Goal: Task Accomplishment & Management: Use online tool/utility

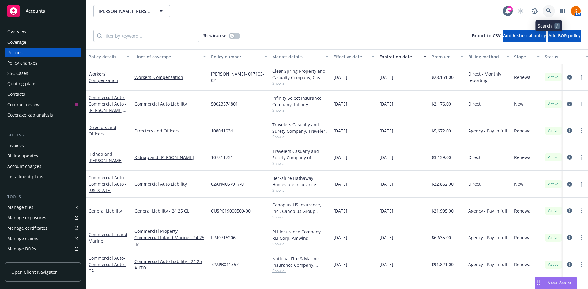
click at [547, 11] on icon at bounding box center [548, 10] width 5 height 5
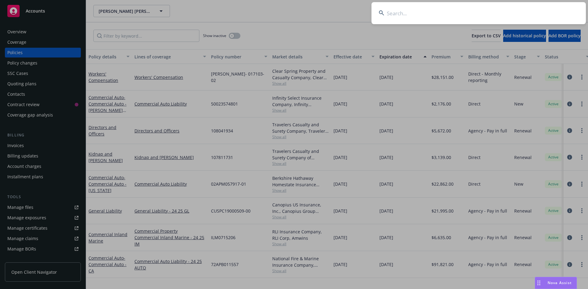
type input "p"
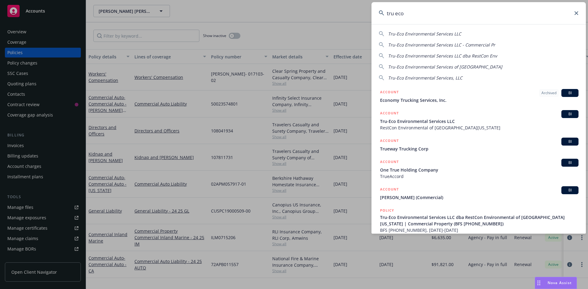
click at [413, 18] on input "tru eco" at bounding box center [478, 13] width 214 height 22
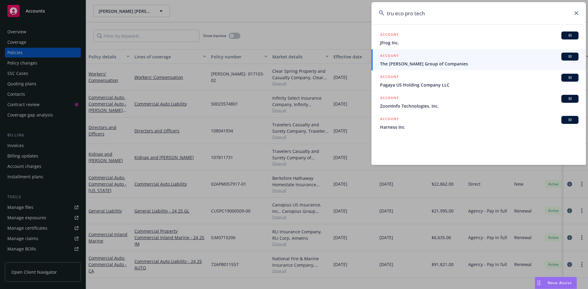
click at [421, 13] on input "tru eco pro tech" at bounding box center [478, 13] width 214 height 22
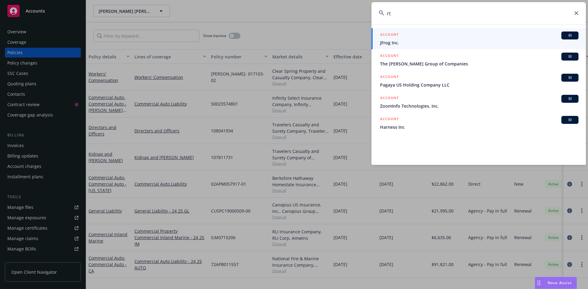
type input "r"
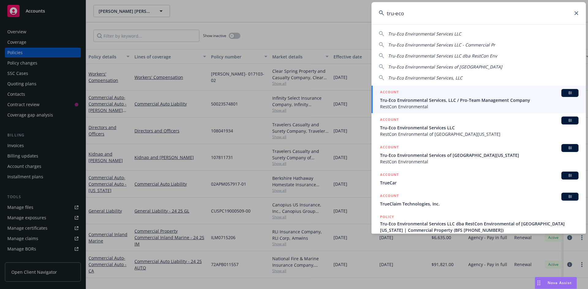
type input "tru-eco"
click at [411, 92] on div "ACCOUNT BI" at bounding box center [479, 93] width 198 height 8
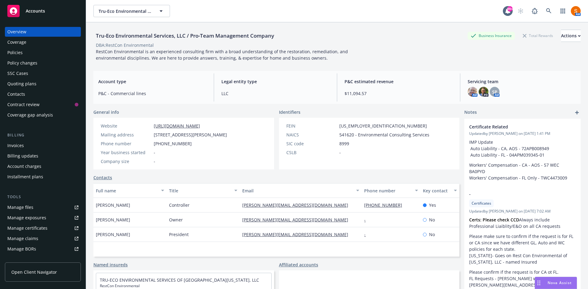
click at [29, 52] on div "Policies" at bounding box center [42, 53] width 71 height 10
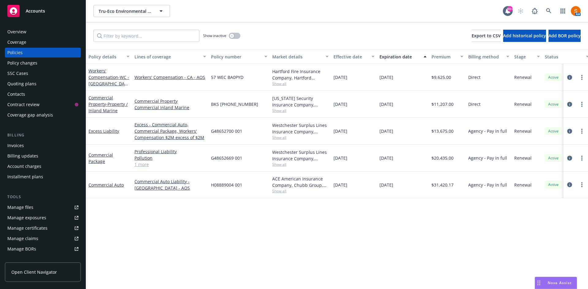
click at [21, 147] on div "Invoices" at bounding box center [15, 146] width 17 height 10
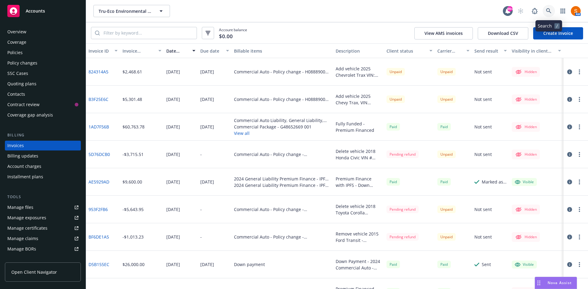
click at [552, 7] on link at bounding box center [549, 11] width 12 height 12
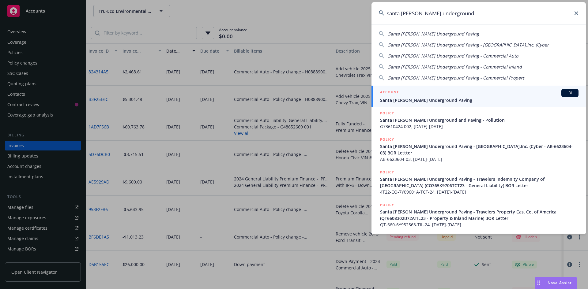
type input "santa cruz underground"
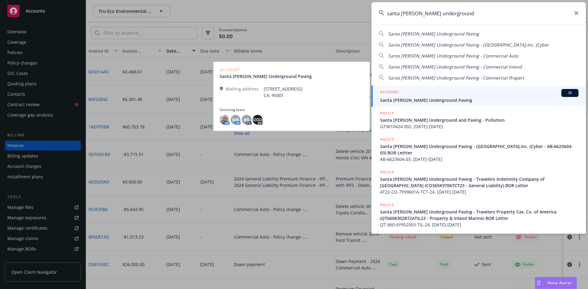
click at [448, 96] on div "ACCOUNT BI" at bounding box center [479, 93] width 198 height 8
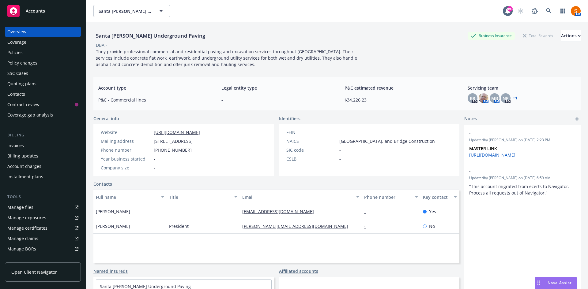
click at [36, 57] on div "Policies" at bounding box center [42, 53] width 71 height 10
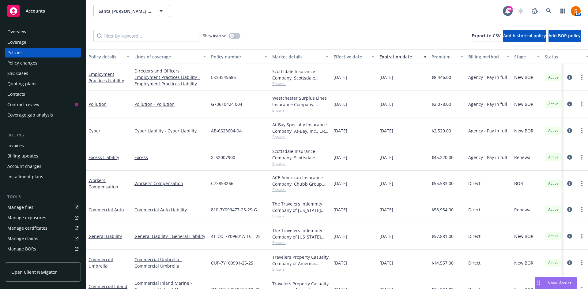
scroll to position [19, 0]
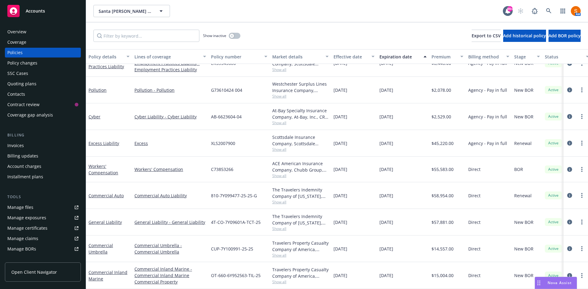
click at [280, 173] on span "Show all" at bounding box center [300, 175] width 56 height 5
click at [257, 148] on div "XLS2007900" at bounding box center [239, 143] width 61 height 27
click at [278, 147] on span "Show all" at bounding box center [300, 149] width 56 height 5
click at [248, 131] on div "XLS2007900" at bounding box center [239, 143] width 61 height 27
click at [281, 120] on span "Show all" at bounding box center [300, 122] width 56 height 5
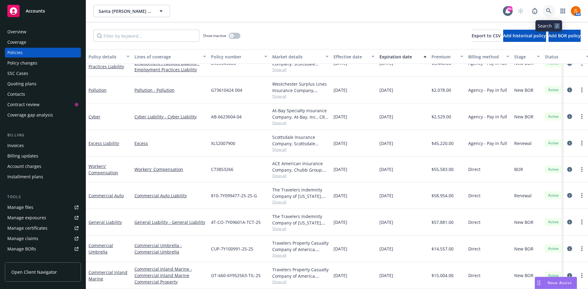
click at [549, 12] on icon at bounding box center [549, 11] width 6 height 6
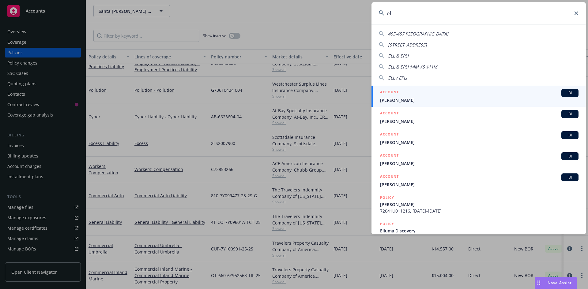
type input "e"
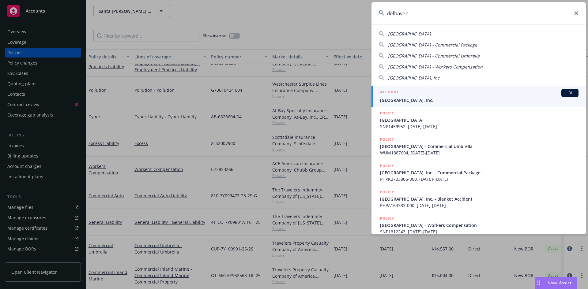
type input "delhaven"
click at [444, 97] on div "ACCOUNT BI" at bounding box center [479, 93] width 198 height 8
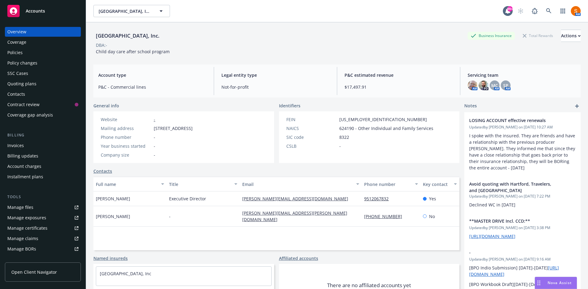
click at [28, 54] on div "Policies" at bounding box center [42, 53] width 71 height 10
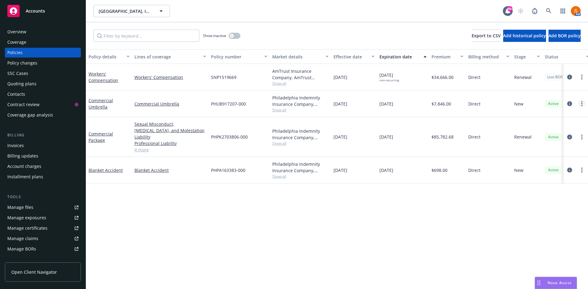
click at [582, 106] on link "more" at bounding box center [581, 103] width 7 height 7
click at [548, 141] on link "End policy" at bounding box center [549, 141] width 72 height 12
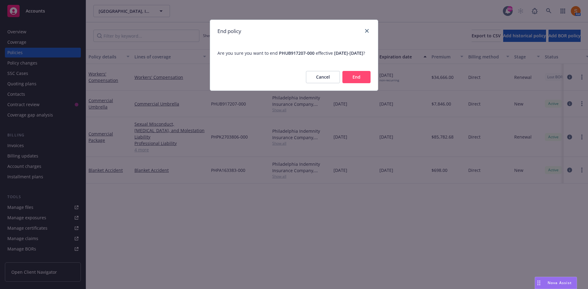
click at [354, 83] on button "End" at bounding box center [356, 77] width 28 height 12
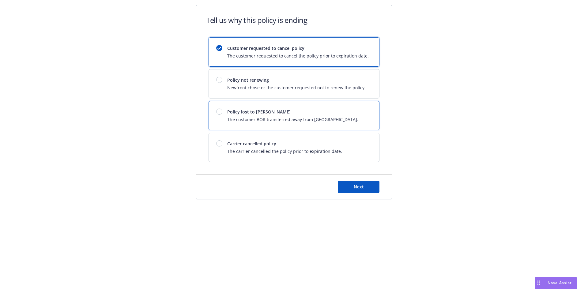
click at [253, 116] on div "Policy lost to BOR The customer BOR transferred away from Newfront." at bounding box center [292, 116] width 131 height 14
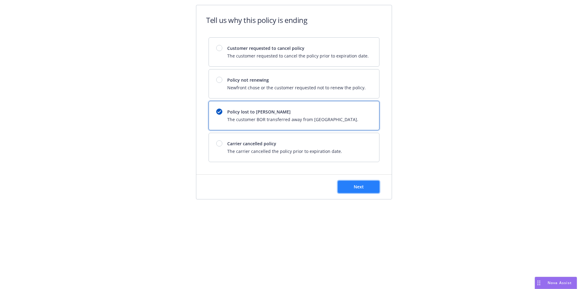
click at [345, 184] on button "Next" at bounding box center [359, 187] width 42 height 12
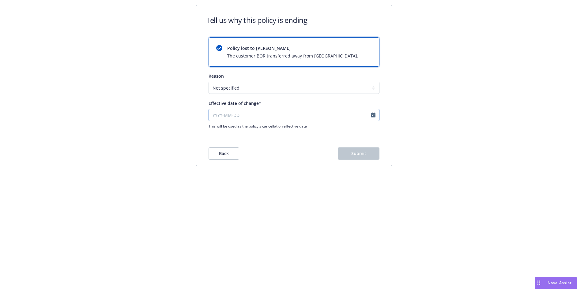
select select "August"
select select "2025"
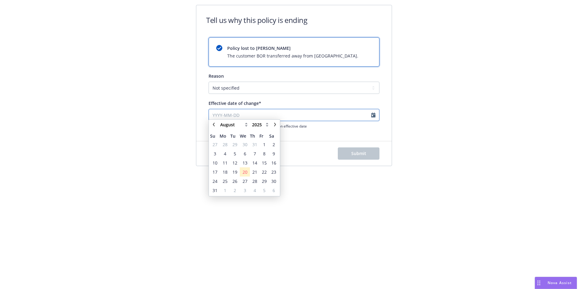
click at [265, 118] on input "Effective date of change*" at bounding box center [294, 115] width 171 height 12
click at [214, 127] on icon "chevronLeft" at bounding box center [214, 128] width 2 height 4
select select "July"
click at [243, 173] on span "23" at bounding box center [244, 175] width 5 height 6
type input "2025-07-23"
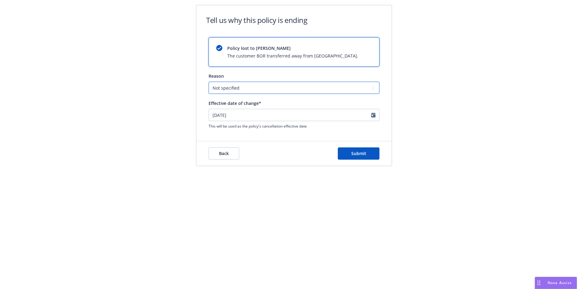
click at [269, 93] on select "Not specified Service Pricing Buyer change M&A, Bankruptcy, or Out of business …" at bounding box center [294, 88] width 171 height 12
select select "Producer left Newfront"
click at [209, 82] on select "Not specified Service Pricing Buyer change M&A, Bankruptcy, or Out of business …" at bounding box center [294, 88] width 171 height 12
click at [357, 149] on button "Submit" at bounding box center [359, 154] width 42 height 12
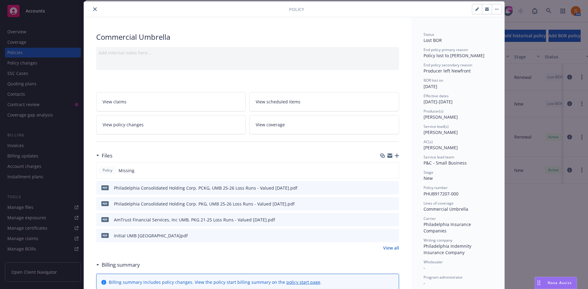
scroll to position [50, 0]
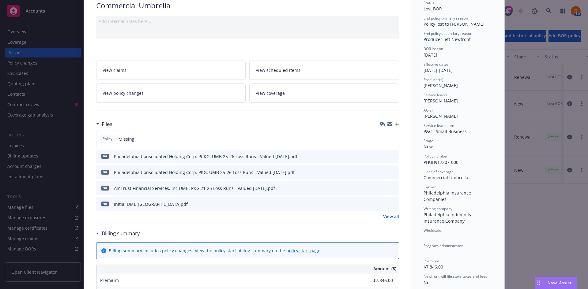
click at [394, 127] on div "Files" at bounding box center [247, 124] width 303 height 13
click at [395, 123] on icon "button" at bounding box center [397, 124] width 4 height 4
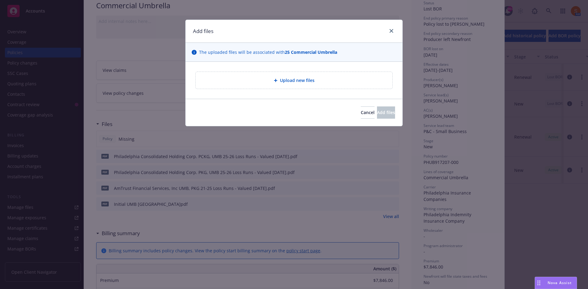
click at [251, 81] on div "Upload new files" at bounding box center [294, 80] width 187 height 7
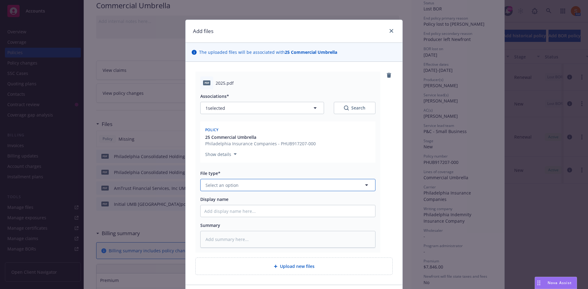
click at [229, 188] on span "Select an option" at bounding box center [221, 185] width 33 height 6
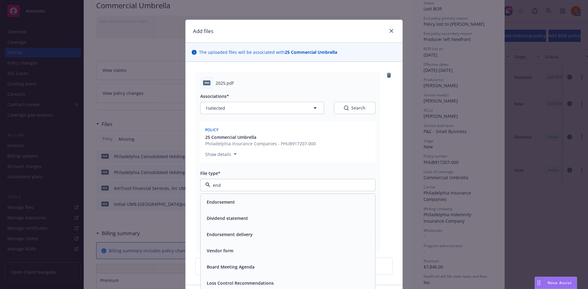
type input "endo"
click at [225, 209] on div "Endorsement" at bounding box center [288, 202] width 175 height 16
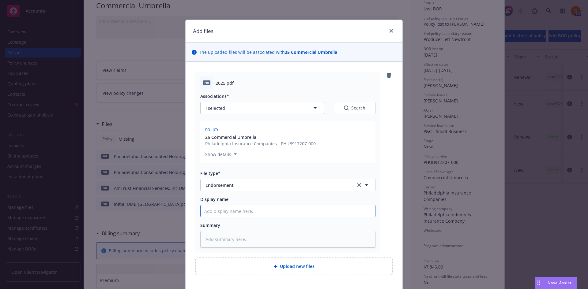
click at [224, 210] on input "Display name" at bounding box center [288, 211] width 175 height 12
type textarea "x"
type input "B"
type textarea "x"
type input "BO"
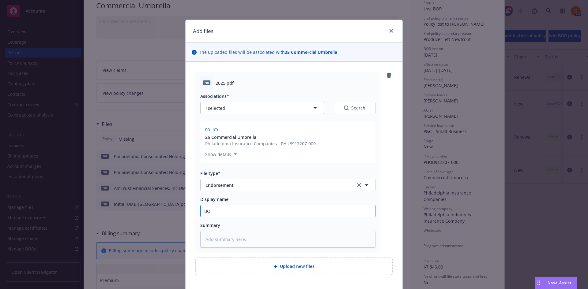
type textarea "x"
type input "BOR"
type textarea "x"
type input "BOR E"
type textarea "x"
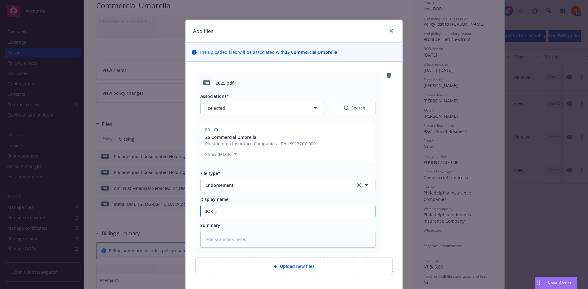
type input "BOR En"
type textarea "x"
type input "BOR End"
type textarea "x"
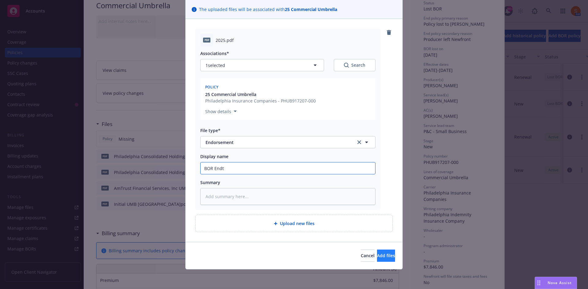
type input "BOR Endt"
click at [377, 259] on button "Add files" at bounding box center [386, 256] width 18 height 12
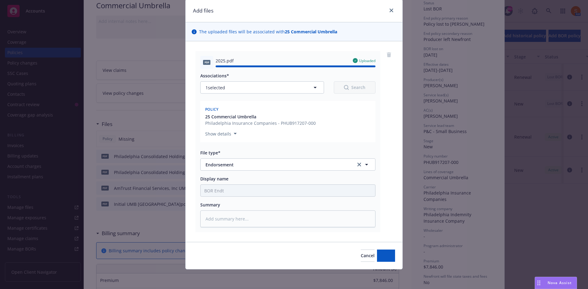
type textarea "x"
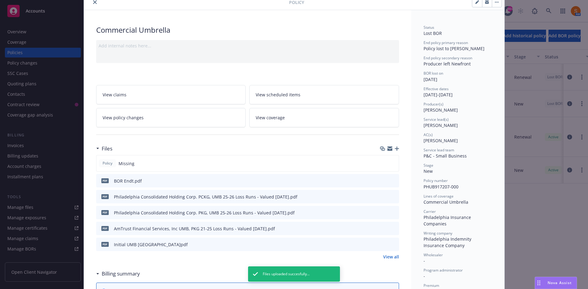
scroll to position [0, 0]
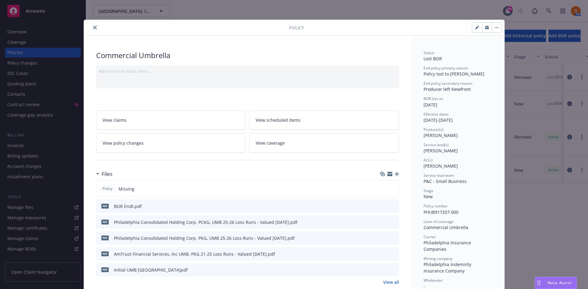
click at [93, 29] on icon "close" at bounding box center [95, 28] width 4 height 4
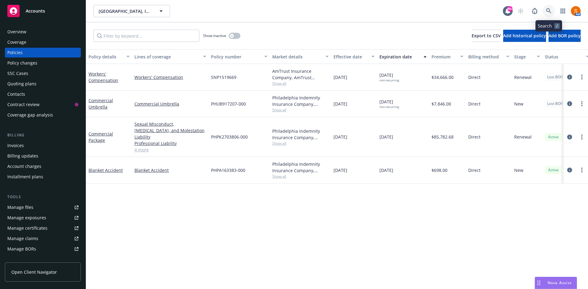
click at [552, 8] on link at bounding box center [549, 11] width 12 height 12
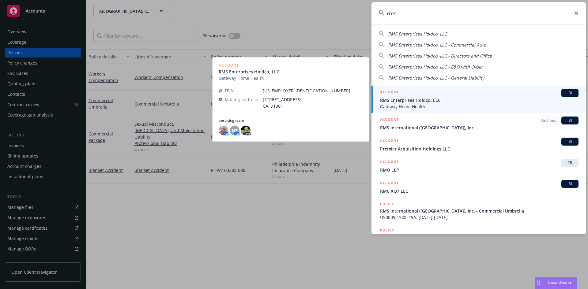
type input "rms"
click at [421, 100] on span "RMS Enterprises Holdco, LLC" at bounding box center [479, 100] width 198 height 6
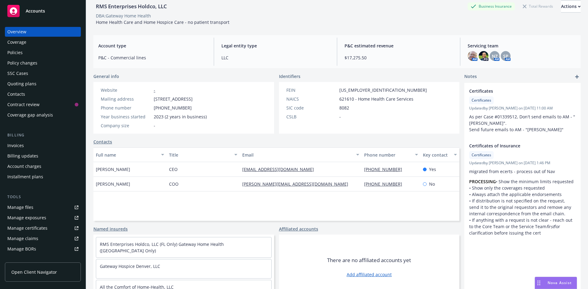
scroll to position [40, 0]
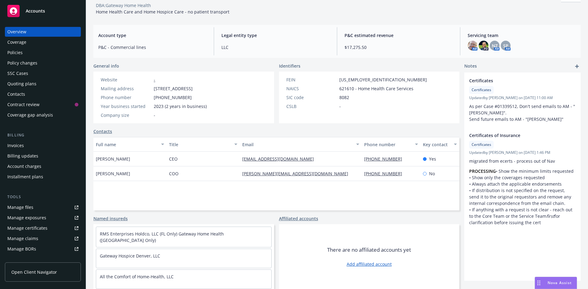
click at [29, 51] on div "Policies" at bounding box center [42, 53] width 71 height 10
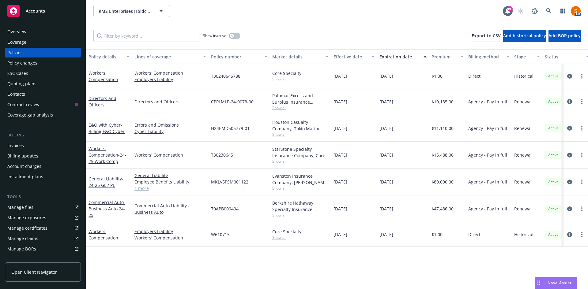
click at [280, 109] on span "Show all" at bounding box center [300, 107] width 56 height 5
click at [324, 82] on div "Core Specialty Show all" at bounding box center [300, 76] width 61 height 24
click at [549, 14] on link at bounding box center [549, 11] width 12 height 12
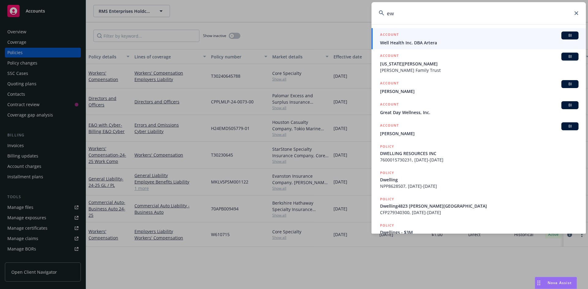
type input "e"
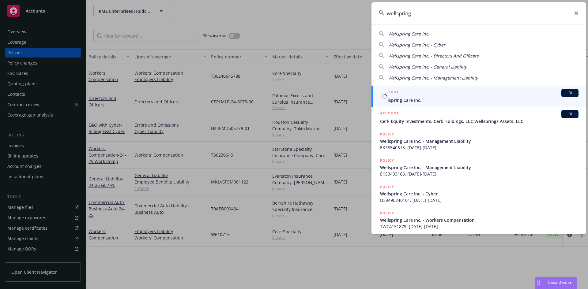
type input "wellspring"
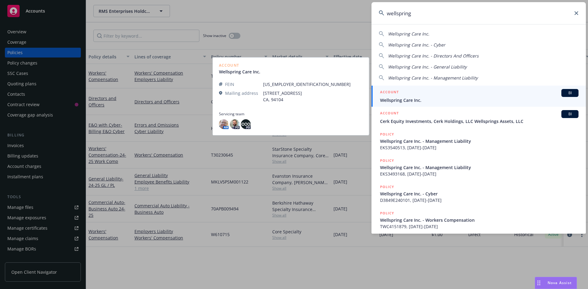
click at [413, 95] on div "ACCOUNT BI" at bounding box center [479, 93] width 198 height 8
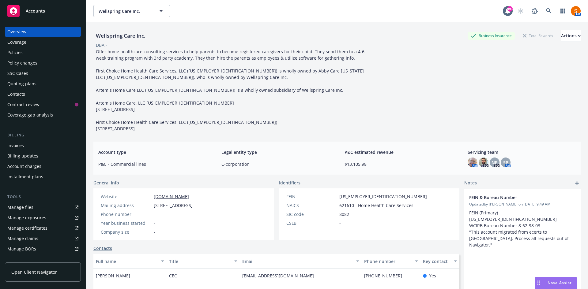
click at [17, 57] on div "Policies" at bounding box center [14, 53] width 15 height 10
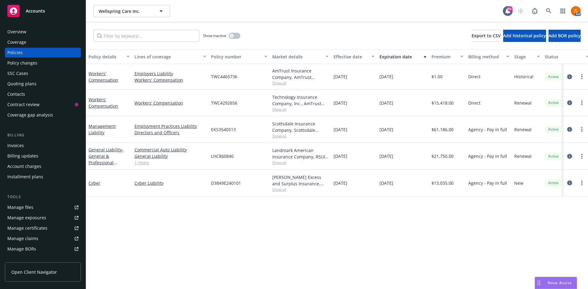
click at [31, 30] on div "Overview" at bounding box center [42, 32] width 71 height 10
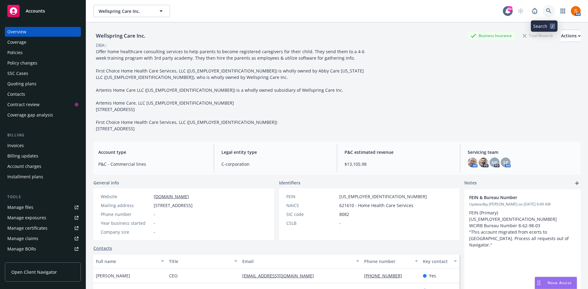
click at [546, 13] on icon at bounding box center [549, 11] width 6 height 6
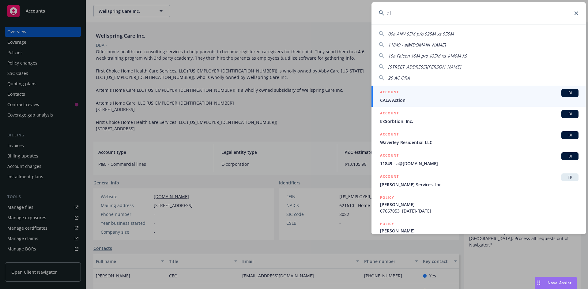
type input "a"
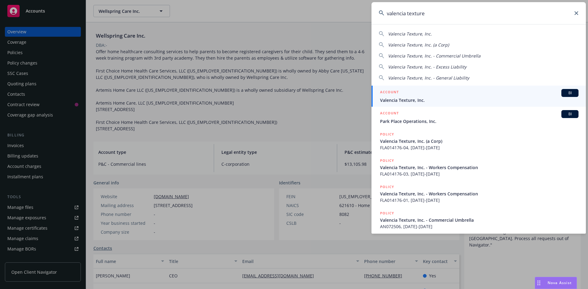
type input "valencia texture"
click at [410, 97] on span "Valencia Texture, Inc." at bounding box center [479, 100] width 198 height 6
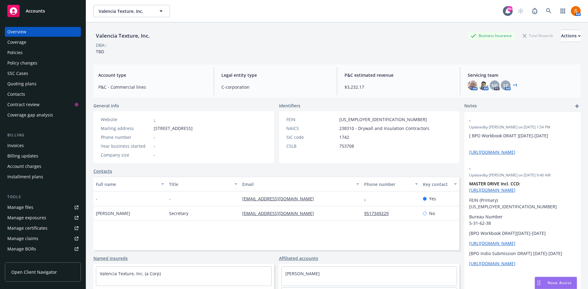
click at [31, 51] on div "Policies" at bounding box center [42, 53] width 71 height 10
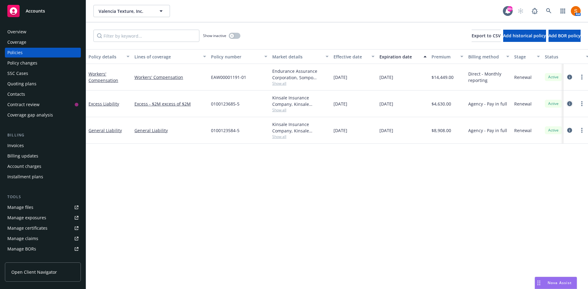
click at [568, 104] on icon "circleInformation" at bounding box center [569, 103] width 5 height 5
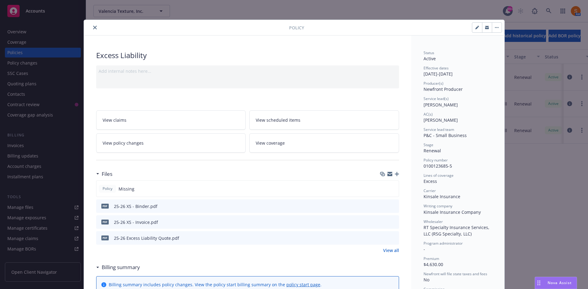
click at [94, 28] on button "close" at bounding box center [94, 27] width 7 height 7
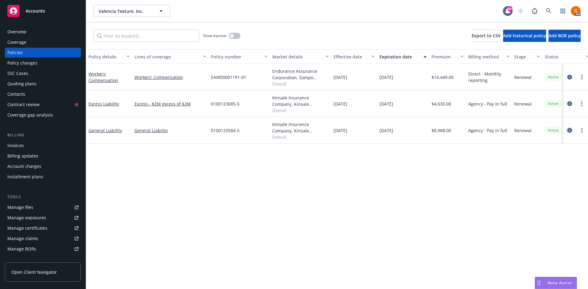
click at [571, 132] on icon "circleInformation" at bounding box center [569, 130] width 5 height 5
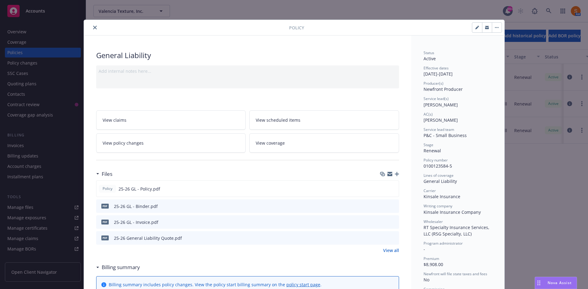
click at [93, 28] on icon "close" at bounding box center [95, 28] width 4 height 4
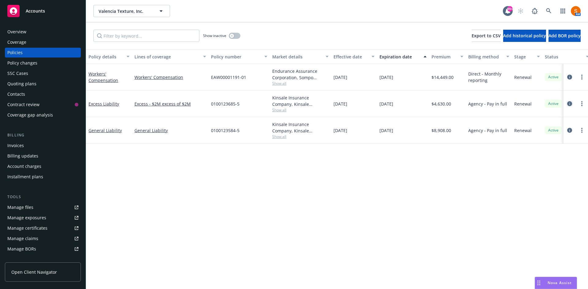
click at [570, 105] on icon "circleInformation" at bounding box center [569, 103] width 5 height 5
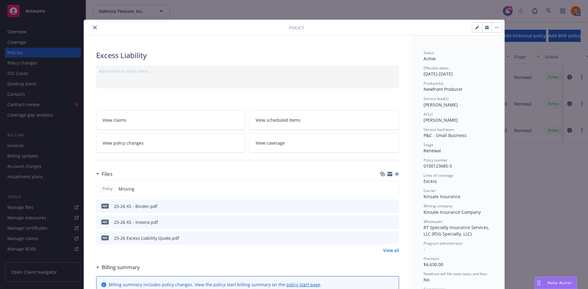
scroll to position [18, 0]
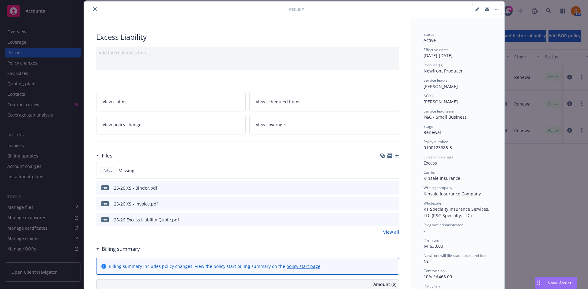
click at [91, 10] on button "close" at bounding box center [94, 9] width 7 height 7
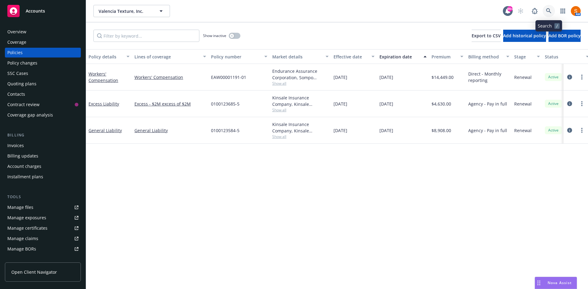
click at [550, 9] on icon at bounding box center [549, 11] width 6 height 6
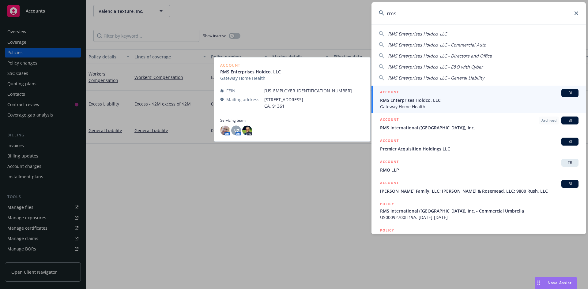
type input "rms"
click at [423, 103] on span "Gateway Home Health" at bounding box center [479, 106] width 198 height 6
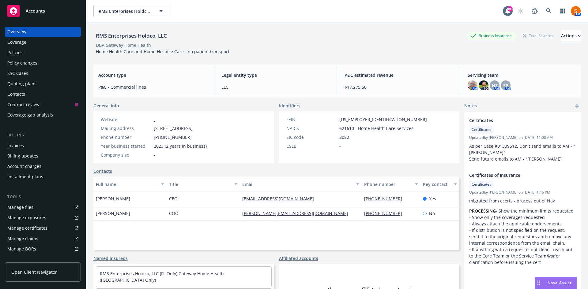
click at [39, 51] on div "Policies" at bounding box center [42, 53] width 71 height 10
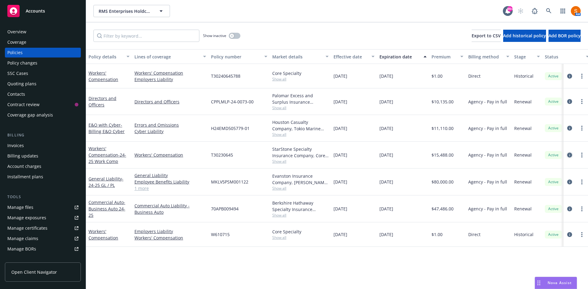
click at [571, 156] on icon "circleInformation" at bounding box center [569, 155] width 5 height 5
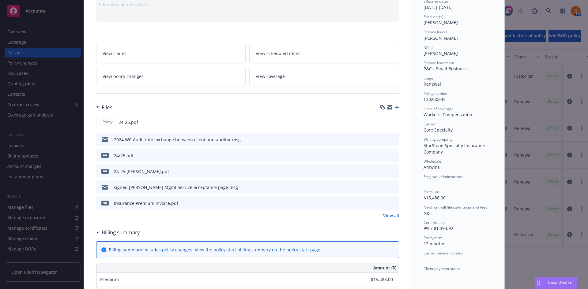
scroll to position [67, 0]
click at [392, 120] on icon "preview file" at bounding box center [393, 121] width 6 height 4
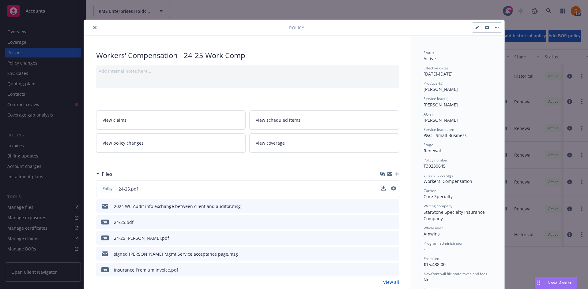
click at [93, 28] on icon "close" at bounding box center [95, 28] width 4 height 4
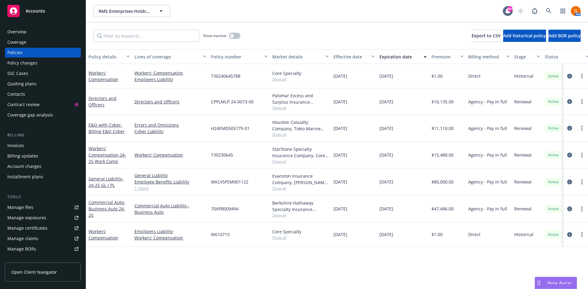
click at [35, 33] on div "Overview" at bounding box center [42, 32] width 71 height 10
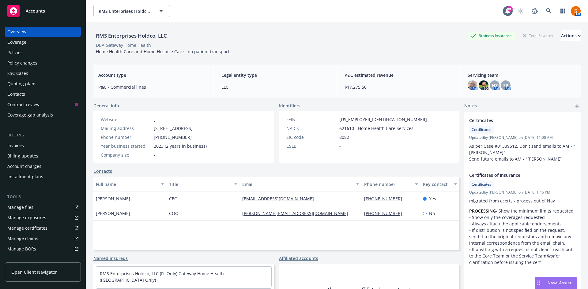
click at [17, 51] on div "Policies" at bounding box center [14, 53] width 15 height 10
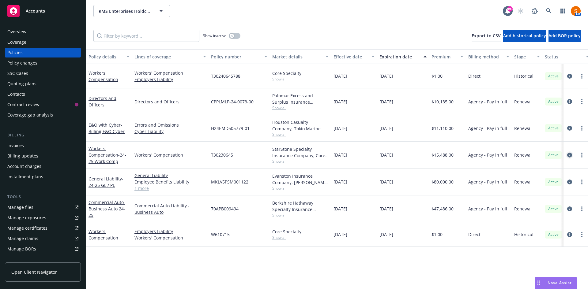
click at [569, 155] on icon "circleInformation" at bounding box center [569, 155] width 5 height 5
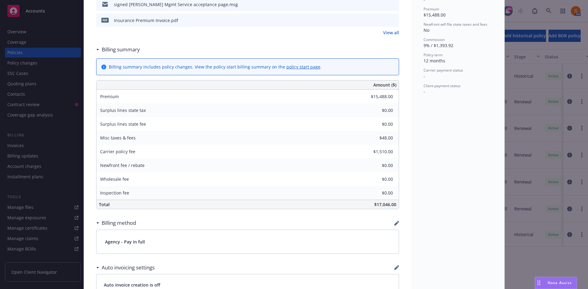
scroll to position [250, 0]
click at [386, 205] on span "$17,046.00" at bounding box center [385, 204] width 22 height 6
copy div "$17,046.00"
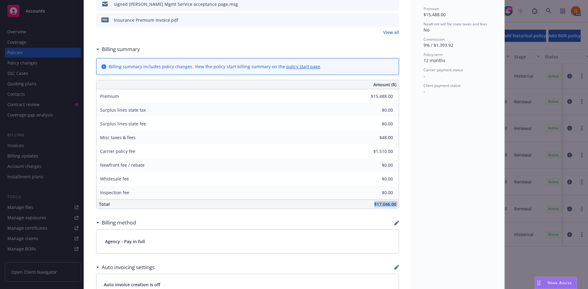
scroll to position [0, 0]
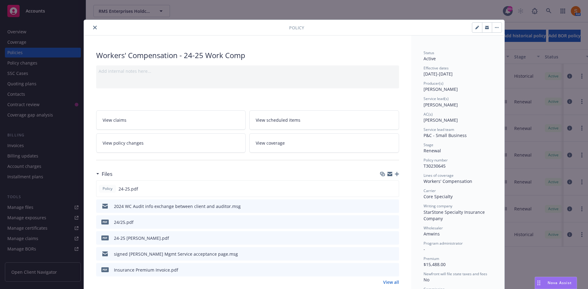
click at [93, 25] on button "close" at bounding box center [94, 27] width 7 height 7
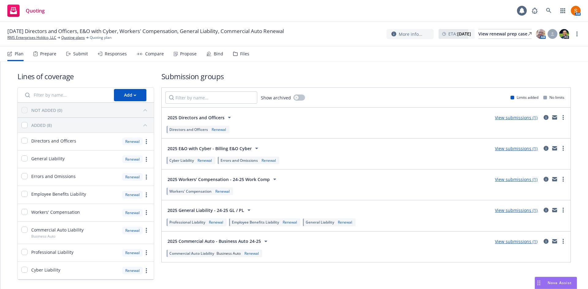
click at [208, 57] on div "Bind" at bounding box center [214, 54] width 17 height 15
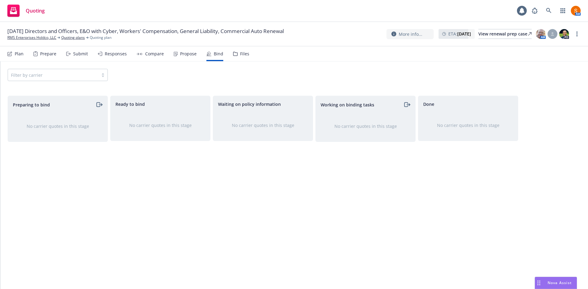
click at [180, 51] on div "Propose" at bounding box center [188, 53] width 17 height 5
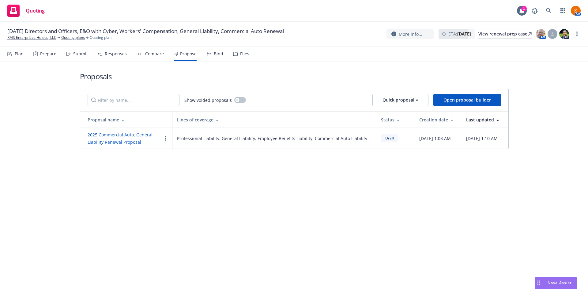
click at [124, 135] on link "2025 Commercial Auto, General Liability Renewal Proposal" at bounding box center [120, 138] width 65 height 13
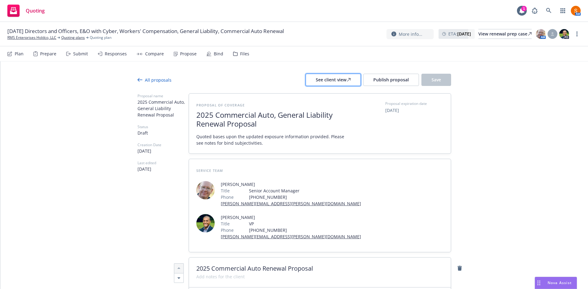
click at [342, 76] on div "See client view" at bounding box center [333, 80] width 35 height 12
type textarea "x"
click at [182, 59] on div "Propose" at bounding box center [185, 54] width 23 height 15
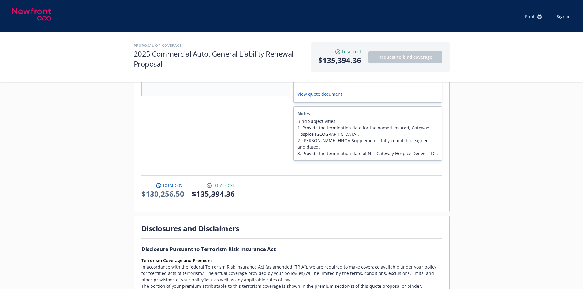
scroll to position [380, 0]
